Goal: Transaction & Acquisition: Purchase product/service

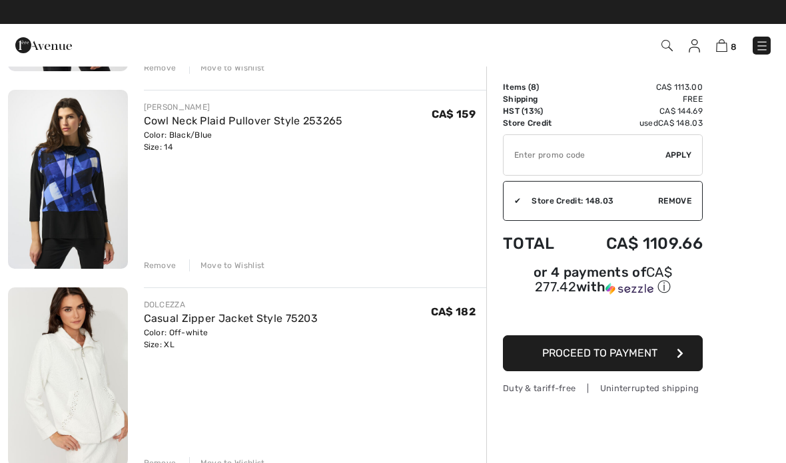
scroll to position [677, 0]
click at [160, 263] on div "Remove" at bounding box center [160, 266] width 33 height 12
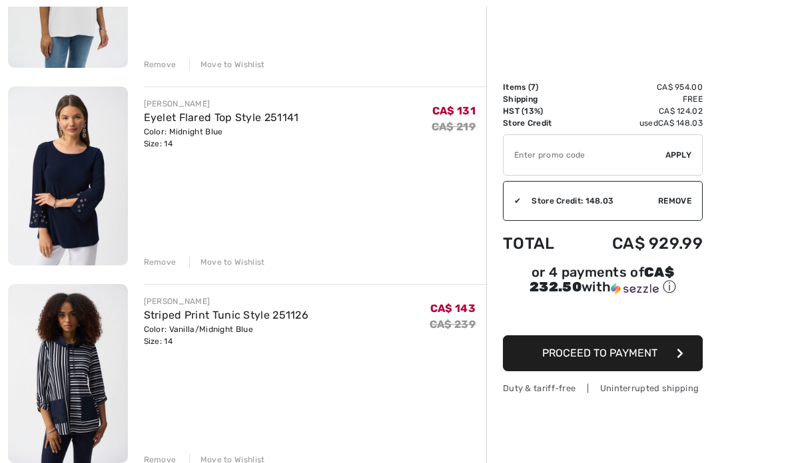
scroll to position [1087, 0]
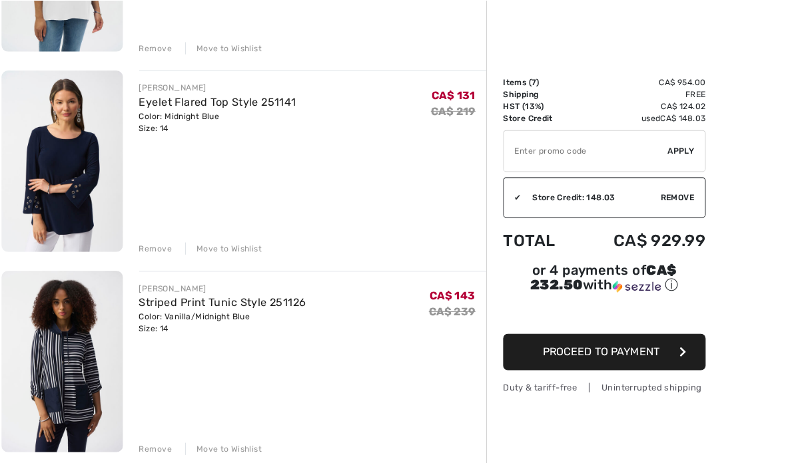
click at [61, 160] on img at bounding box center [68, 165] width 120 height 179
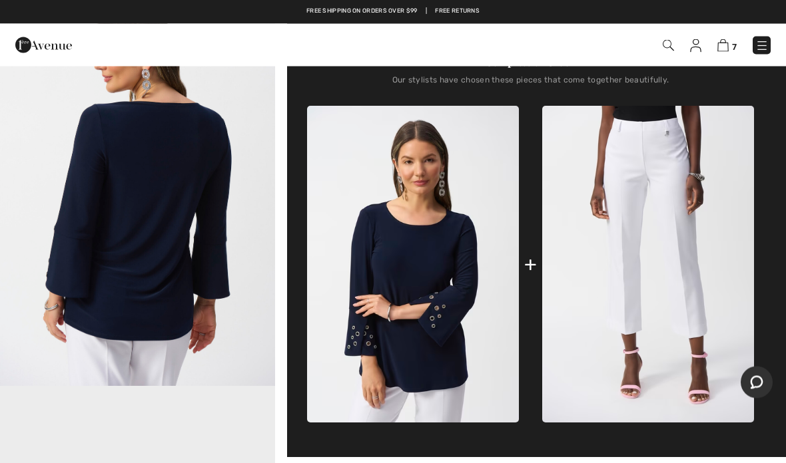
scroll to position [512, 0]
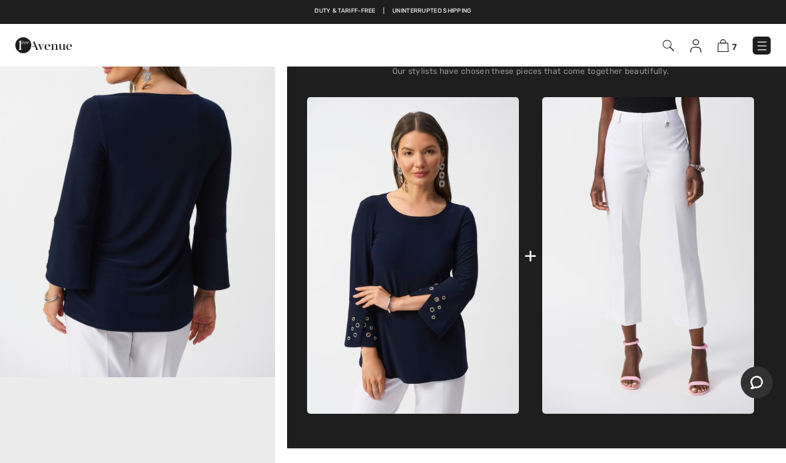
click at [652, 189] on img at bounding box center [648, 255] width 212 height 317
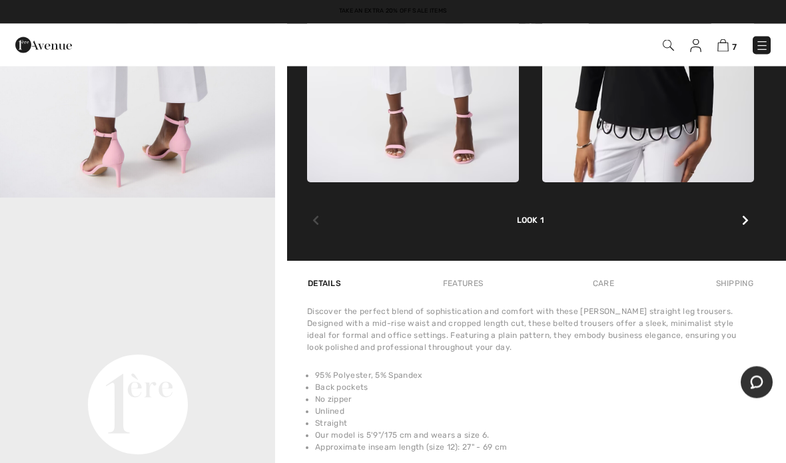
scroll to position [692, 0]
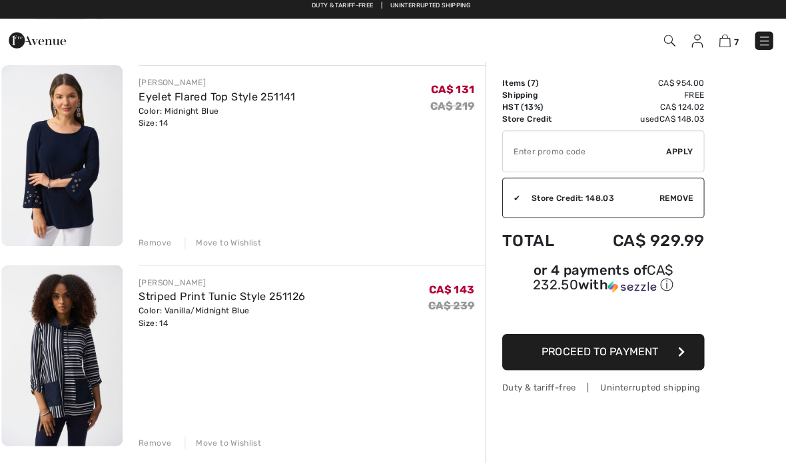
click at [66, 357] on img at bounding box center [68, 357] width 120 height 179
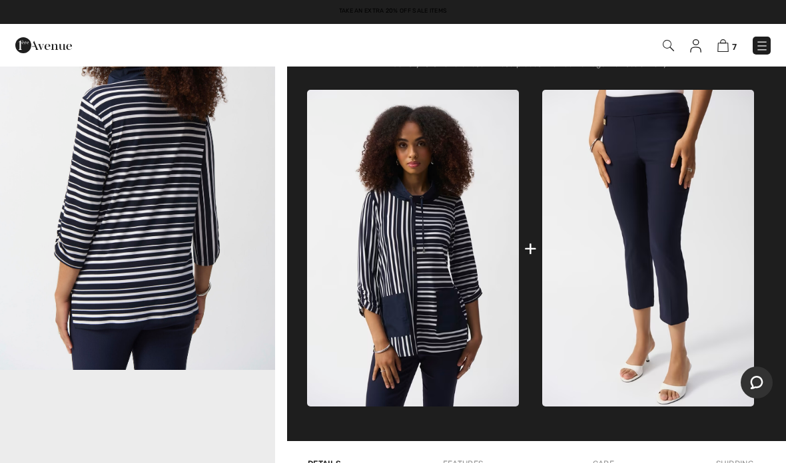
scroll to position [529, 0]
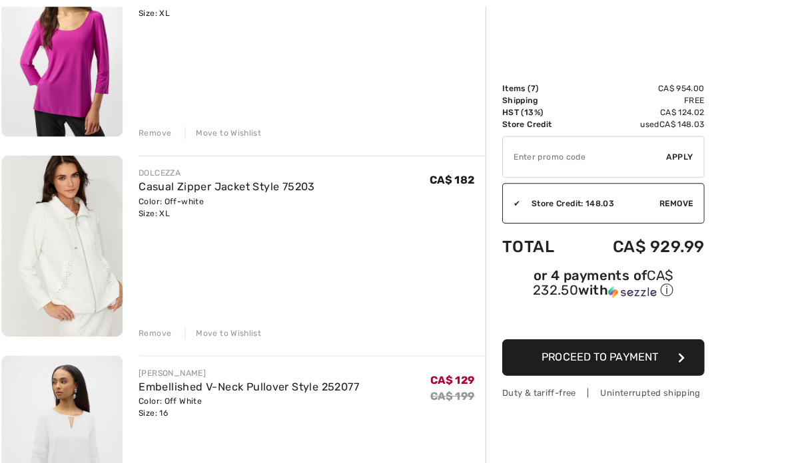
scroll to position [614, 0]
click at [146, 337] on div "[PERSON_NAME] Full-Length Relaxed Trousers Style 252110 Color: Black Size: 16 F…" at bounding box center [247, 421] width 478 height 1721
click at [159, 322] on div "Remove Move to Wishlist" at bounding box center [315, 328] width 343 height 15
click at [152, 332] on div "Remove" at bounding box center [160, 330] width 33 height 12
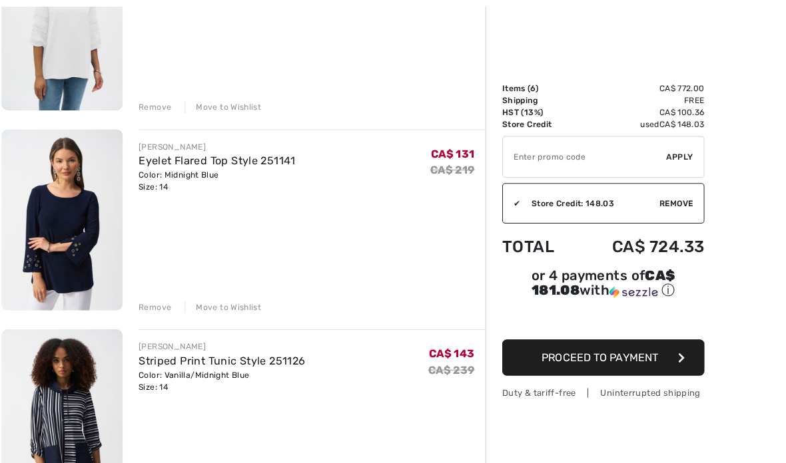
scroll to position [838, 0]
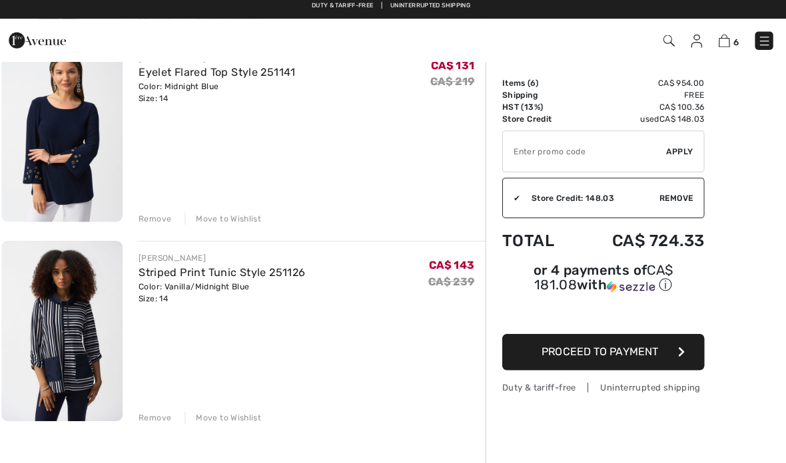
scroll to position [914, 0]
